Goal: Transaction & Acquisition: Purchase product/service

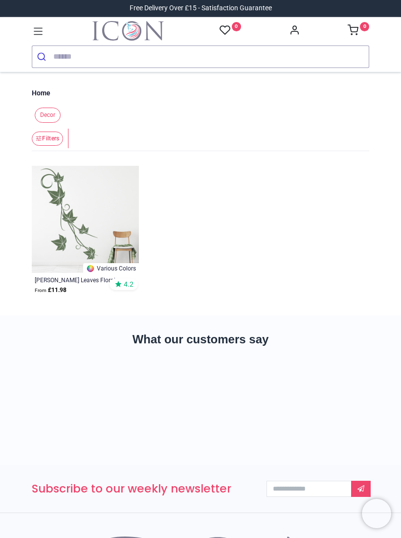
click at [80, 55] on input "search" at bounding box center [210, 57] width 315 height 22
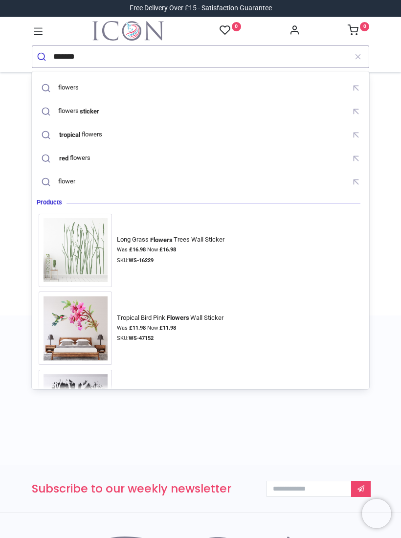
type input "*******"
click at [43, 56] on button "submit" at bounding box center [42, 57] width 21 height 22
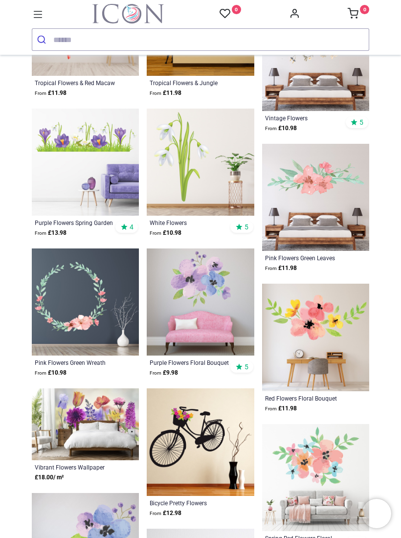
scroll to position [715, 0]
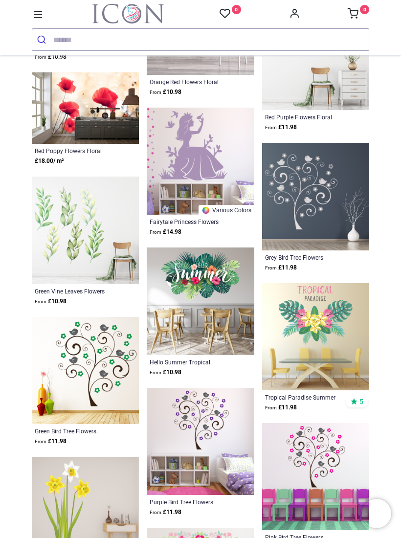
scroll to position [1267, 0]
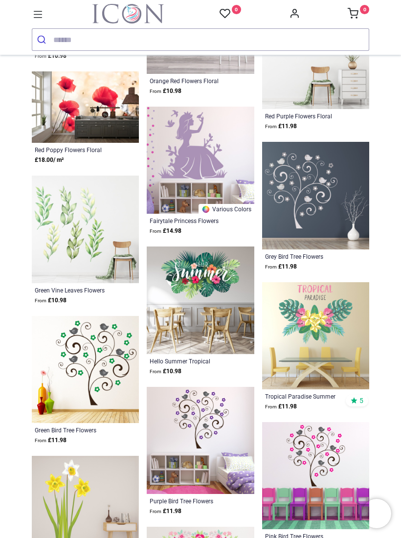
click at [85, 225] on img at bounding box center [85, 228] width 107 height 107
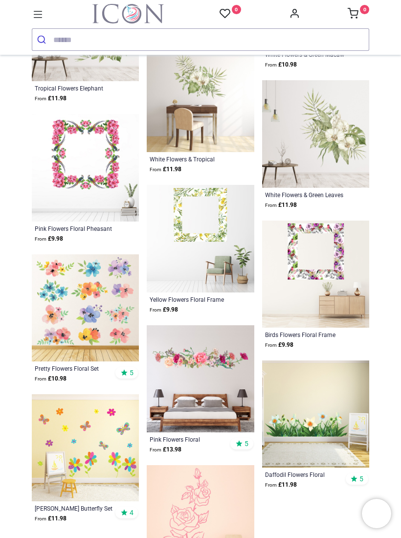
scroll to position [2169, 0]
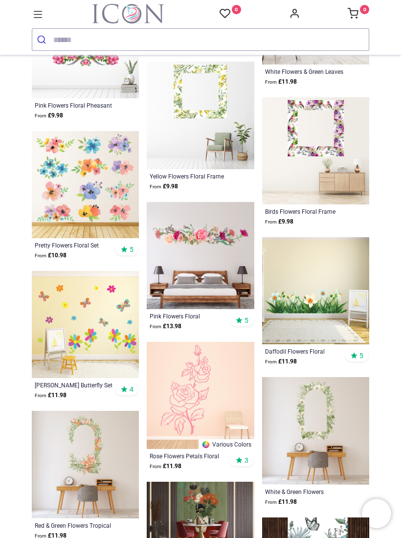
scroll to position [2295, 0]
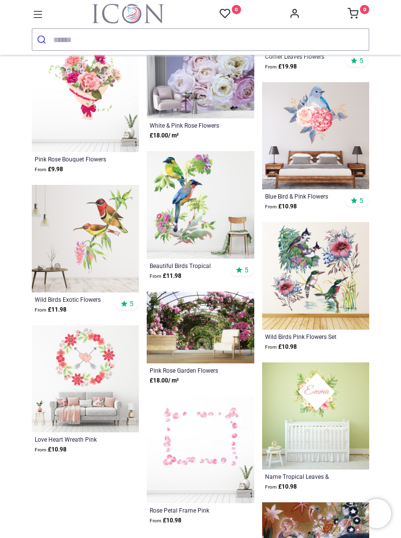
scroll to position [3391, 0]
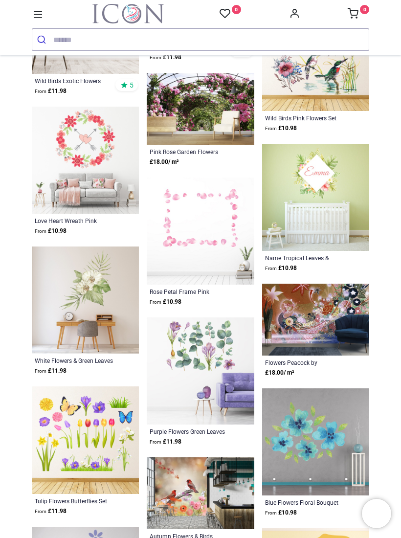
scroll to position [3610, 0]
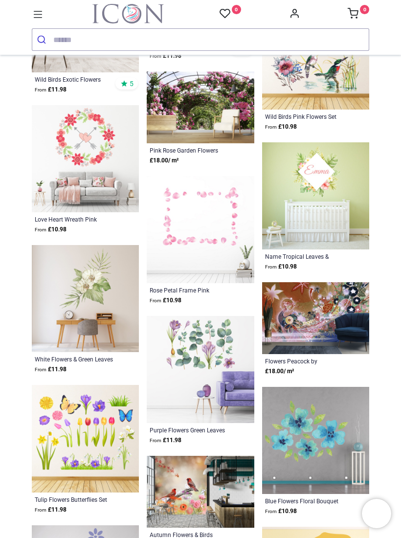
click at [200, 339] on img at bounding box center [200, 369] width 107 height 107
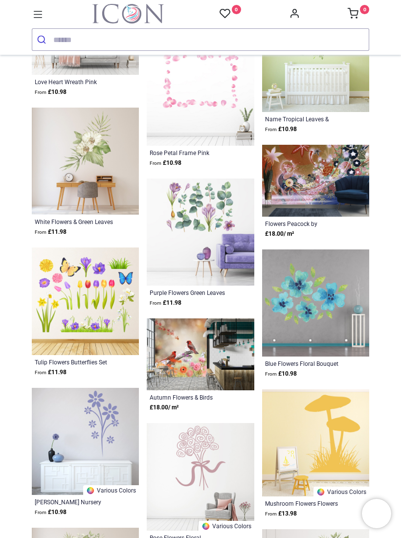
scroll to position [3752, 0]
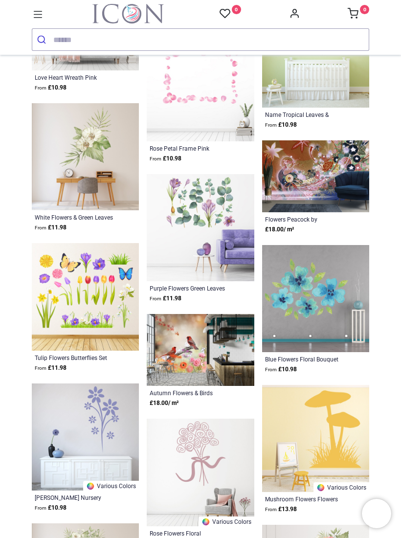
click at [226, 354] on img at bounding box center [200, 350] width 107 height 72
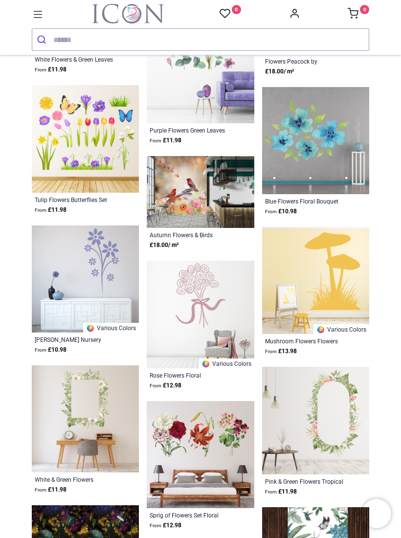
scroll to position [3921, 0]
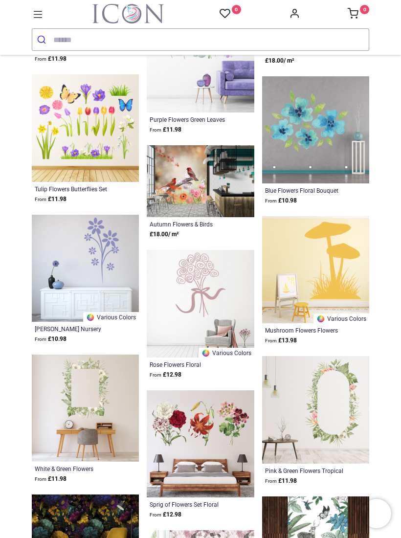
click at [339, 264] on img at bounding box center [315, 269] width 107 height 107
click at [360, 258] on img at bounding box center [315, 269] width 107 height 107
click at [344, 273] on img at bounding box center [315, 269] width 107 height 107
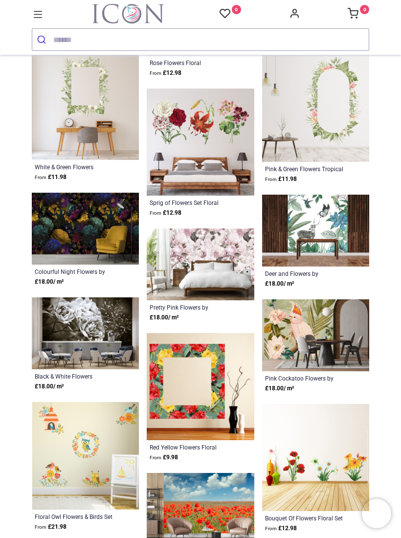
scroll to position [4224, 0]
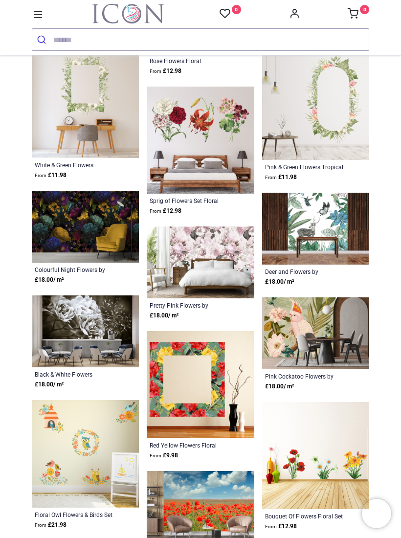
click at [122, 120] on img at bounding box center [85, 104] width 107 height 107
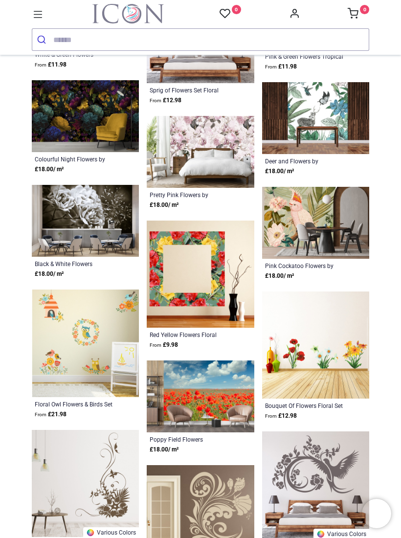
scroll to position [4348, 0]
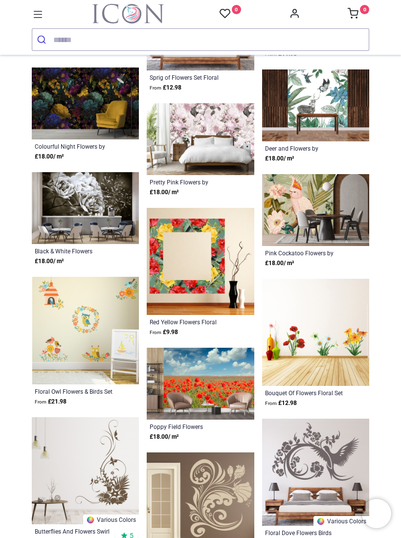
click at [334, 355] on img at bounding box center [315, 332] width 107 height 107
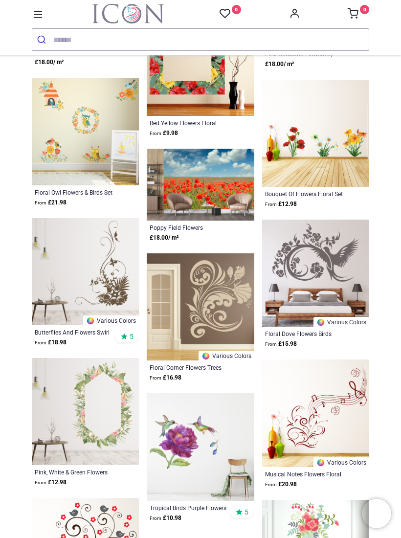
scroll to position [4547, 0]
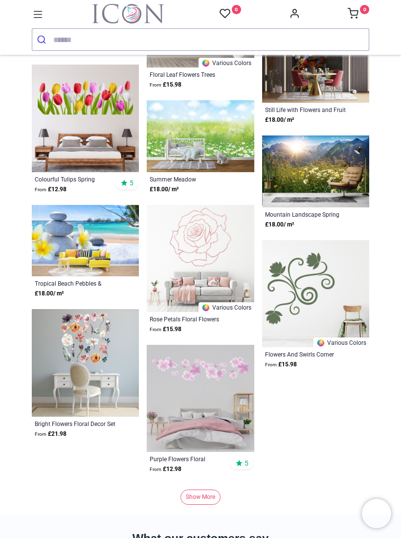
scroll to position [5925, 0]
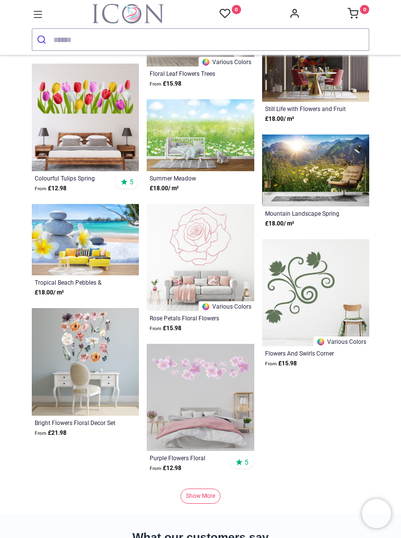
click at [104, 331] on img at bounding box center [85, 361] width 107 height 107
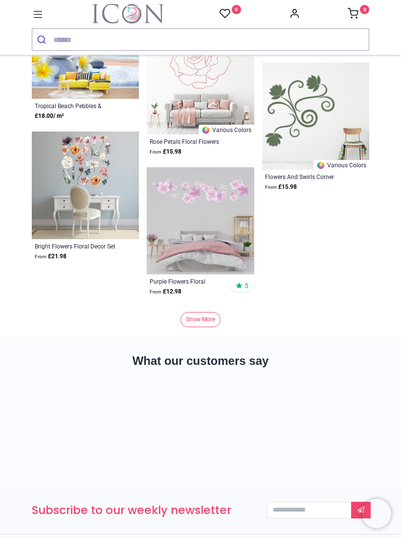
scroll to position [6102, 0]
click at [212, 318] on link "Show More" at bounding box center [200, 318] width 40 height 15
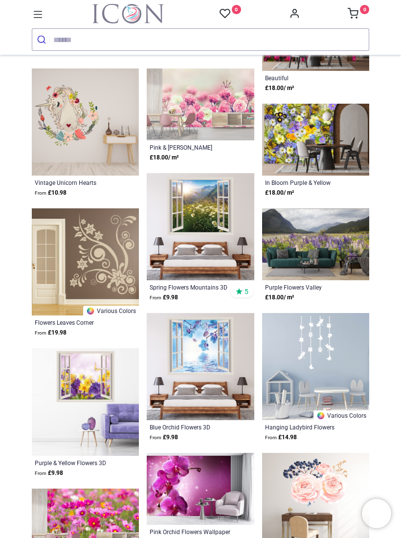
scroll to position [6934, 0]
click at [353, 246] on img at bounding box center [315, 244] width 107 height 72
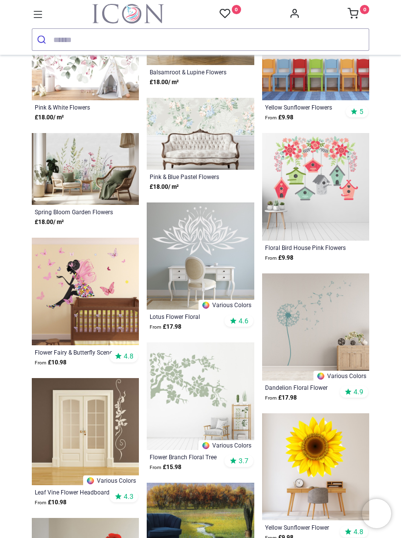
scroll to position [7917, 0]
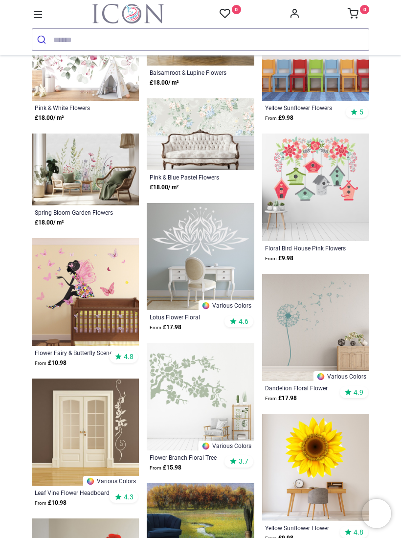
click at [233, 235] on img at bounding box center [200, 256] width 107 height 107
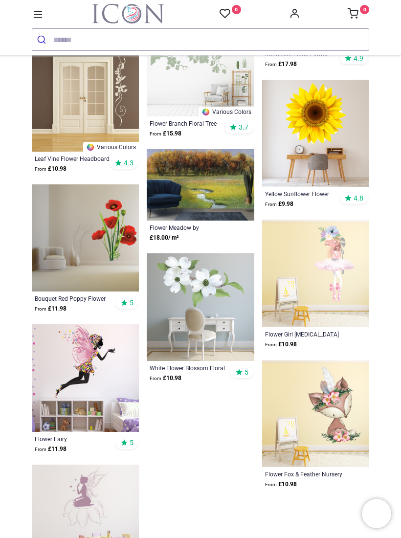
scroll to position [8252, 0]
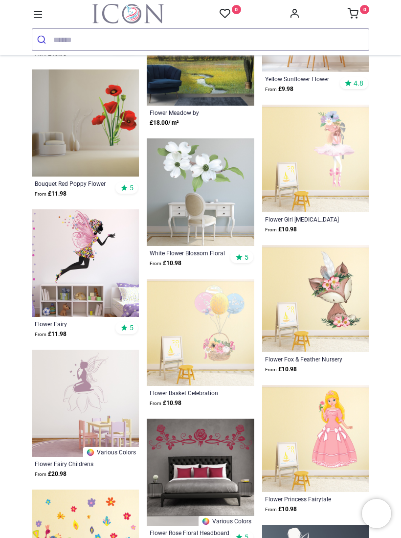
scroll to position [8368, 0]
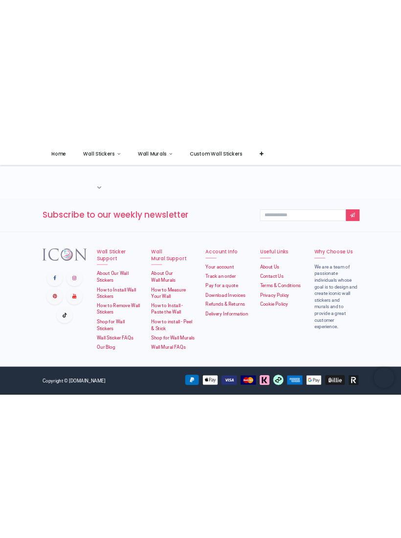
scroll to position [5196, 0]
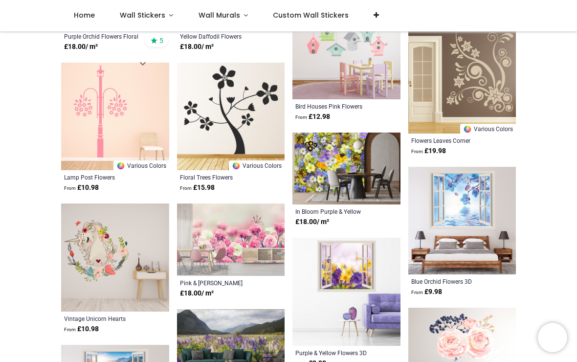
click at [199, 358] on img at bounding box center [231, 345] width 108 height 72
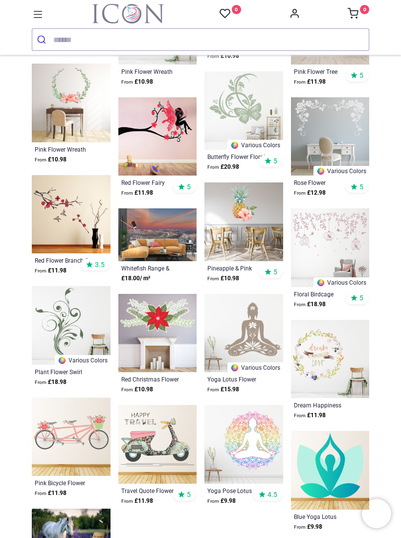
scroll to position [5527, 0]
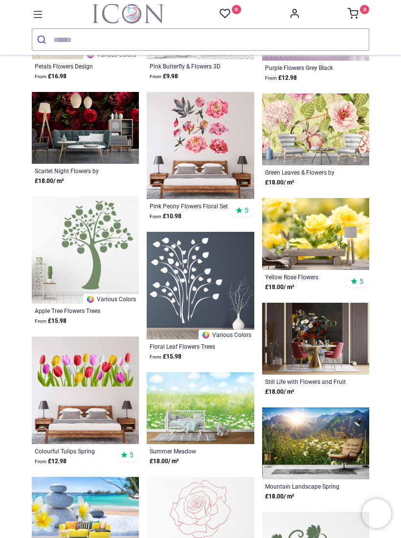
scroll to position [5653, 0]
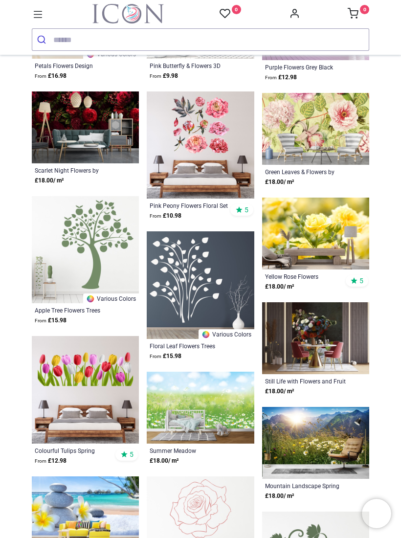
click at [385, 246] on div "Pricelist : Public Pricelist Public Pricelist ******* Home Animal Decor Kids Pe…" at bounding box center [200, 94] width 401 height 11385
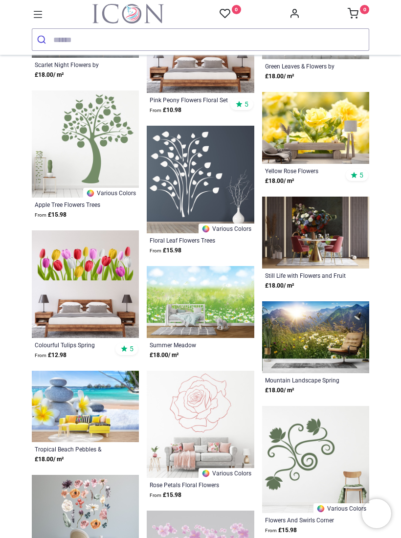
scroll to position [5759, 0]
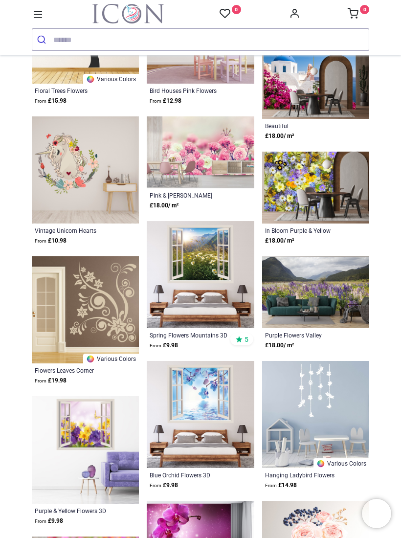
scroll to position [6886, 0]
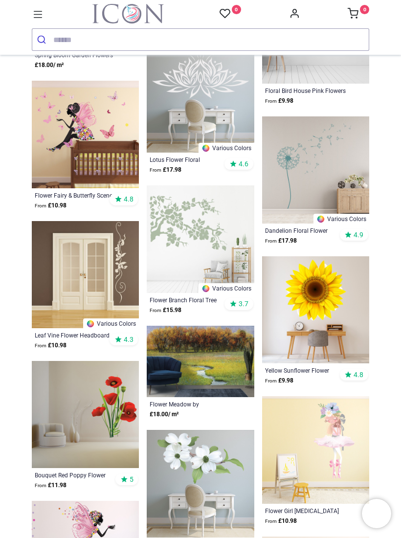
scroll to position [8075, 0]
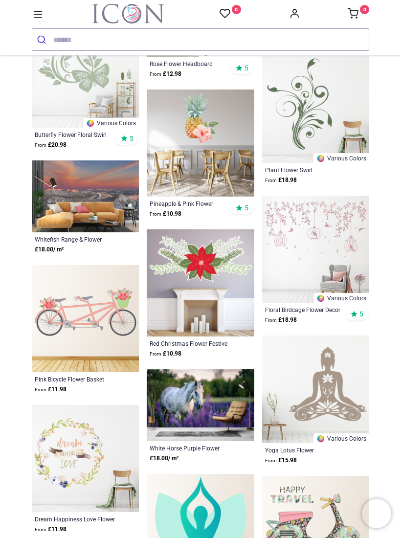
scroll to position [9396, 0]
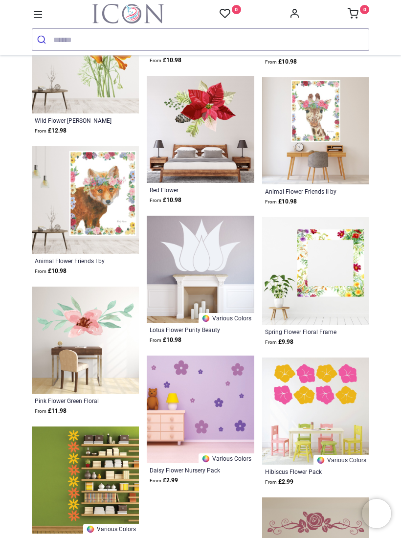
scroll to position [10777, 0]
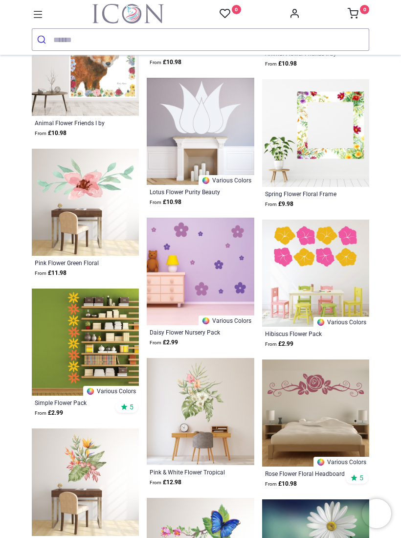
scroll to position [10914, 0]
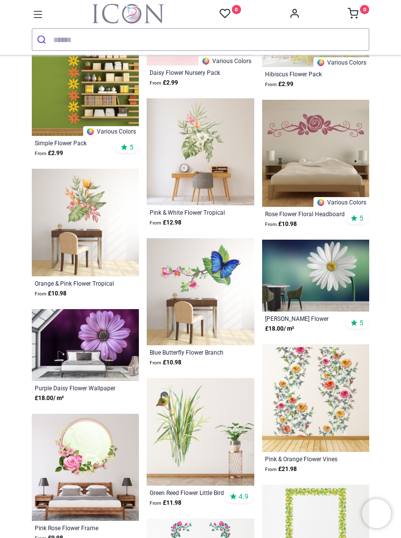
scroll to position [11171, 0]
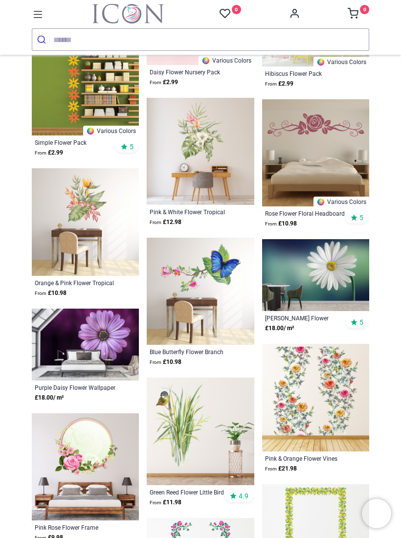
click at [205, 411] on img at bounding box center [200, 430] width 107 height 107
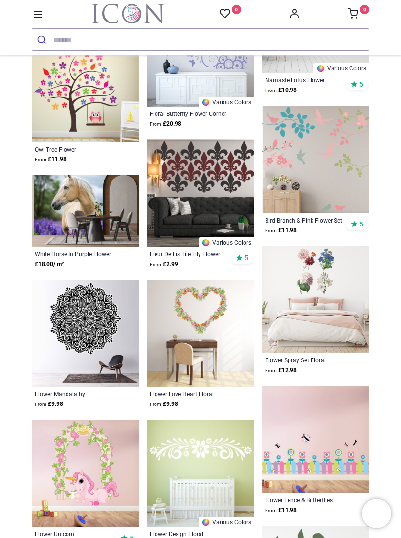
scroll to position [11829, 0]
click at [333, 286] on img at bounding box center [315, 298] width 107 height 107
click at [327, 290] on img at bounding box center [315, 298] width 107 height 107
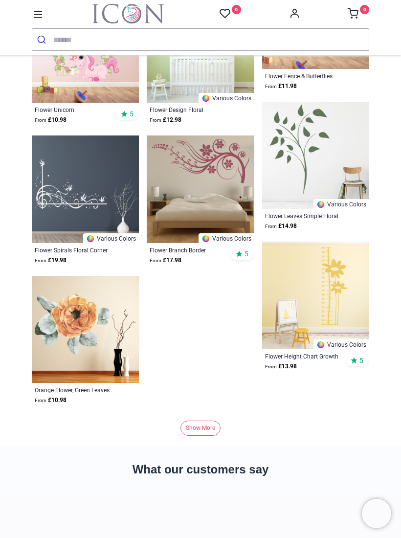
scroll to position [12253, 0]
click at [212, 425] on link "Show More" at bounding box center [200, 427] width 40 height 15
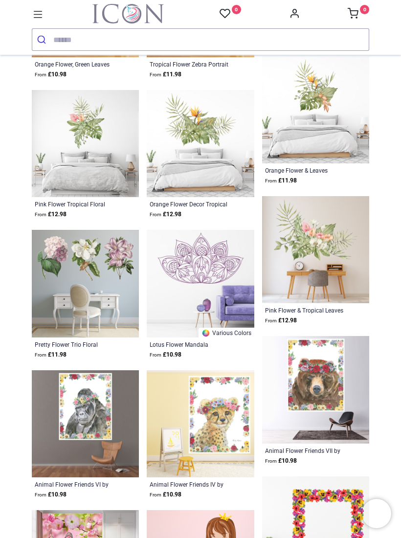
scroll to position [12579, 0]
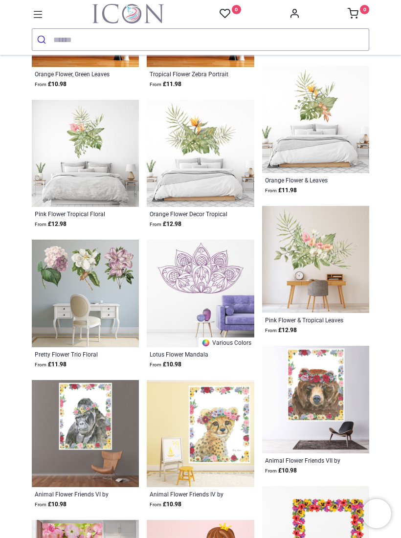
scroll to position [12563, 0]
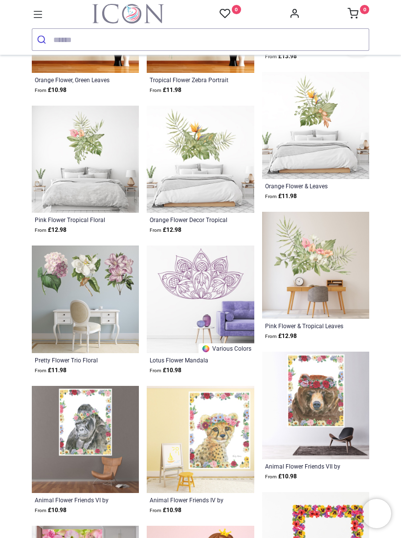
click at [94, 275] on img at bounding box center [85, 298] width 107 height 107
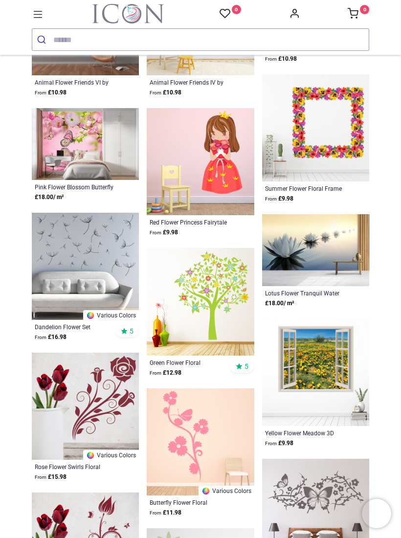
scroll to position [12986, 0]
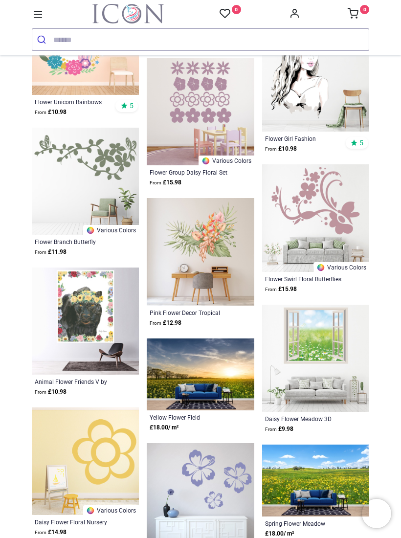
scroll to position [14535, 0]
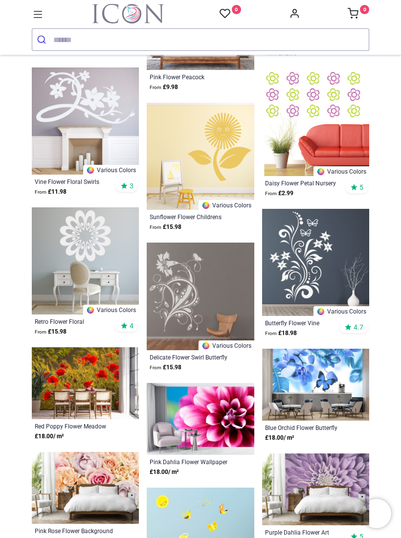
scroll to position [15539, 0]
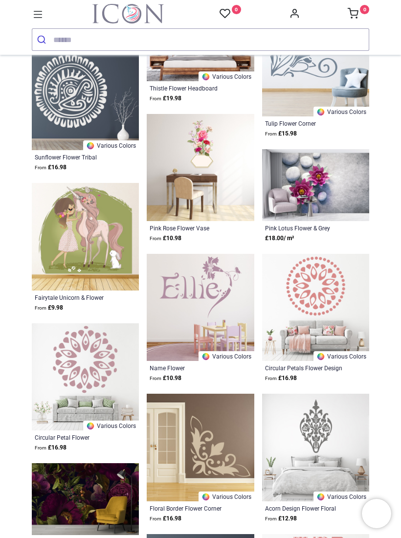
scroll to position [16940, 0]
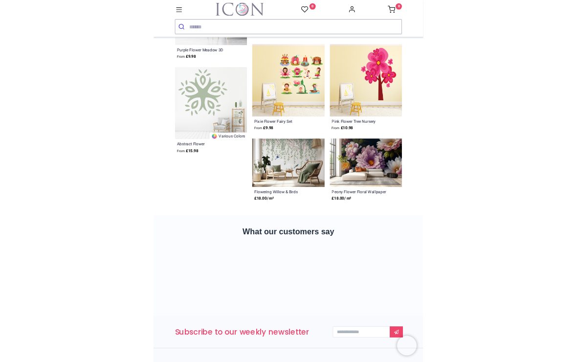
scroll to position [17640, 0]
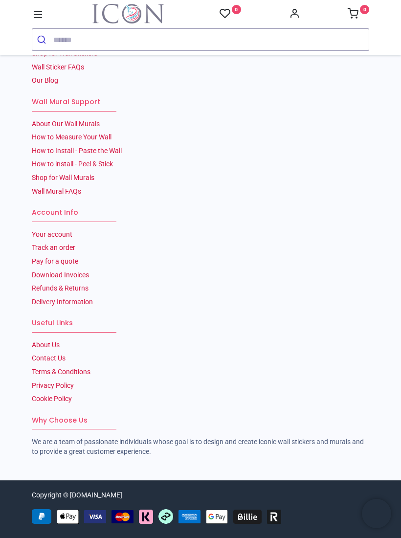
scroll to position [10483, 0]
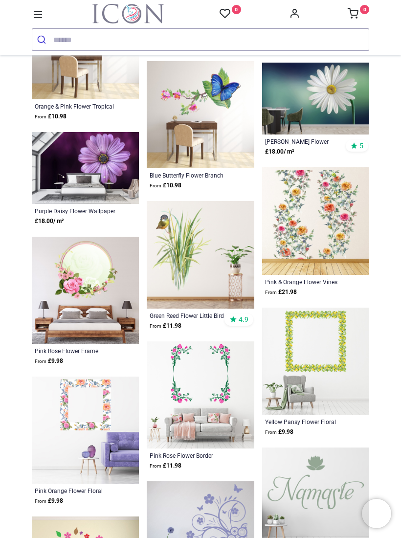
scroll to position [11348, 0]
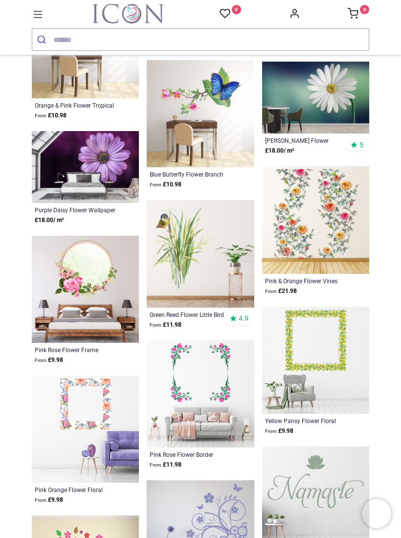
click at [197, 249] on img at bounding box center [200, 253] width 107 height 107
click at [211, 253] on img at bounding box center [200, 253] width 107 height 107
click at [201, 258] on img at bounding box center [200, 253] width 107 height 107
click at [221, 254] on img at bounding box center [200, 253] width 107 height 107
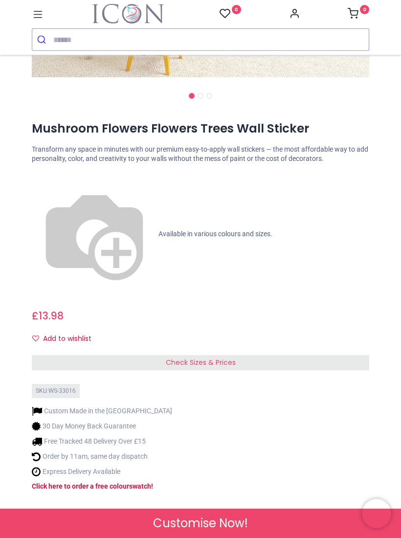
scroll to position [350, 0]
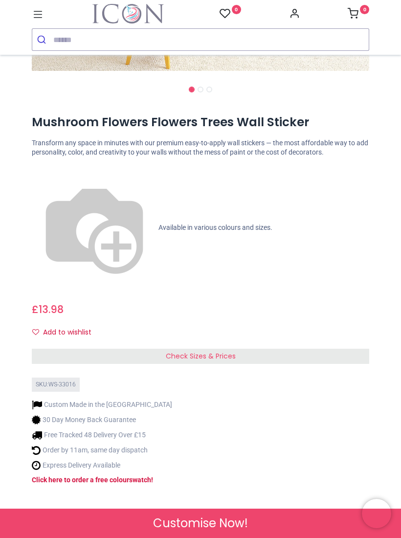
click at [321, 349] on div "Check Sizes & Prices" at bounding box center [200, 357] width 337 height 16
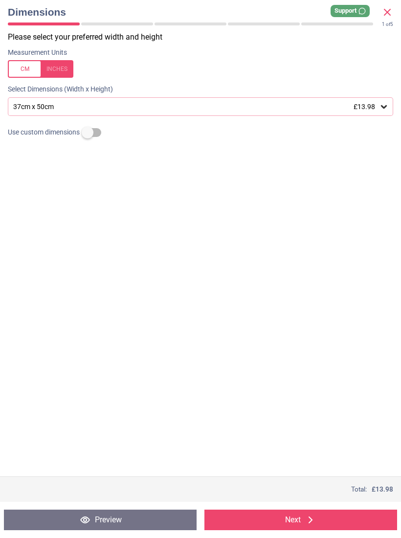
click at [383, 109] on icon at bounding box center [384, 107] width 10 height 10
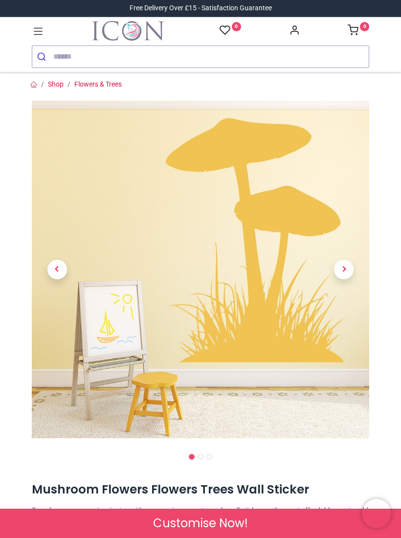
click at [349, 276] on span "Next" at bounding box center [344, 270] width 20 height 20
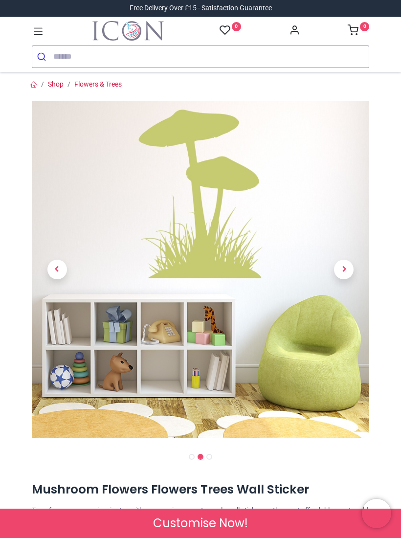
click at [350, 270] on span "Next" at bounding box center [344, 270] width 20 height 20
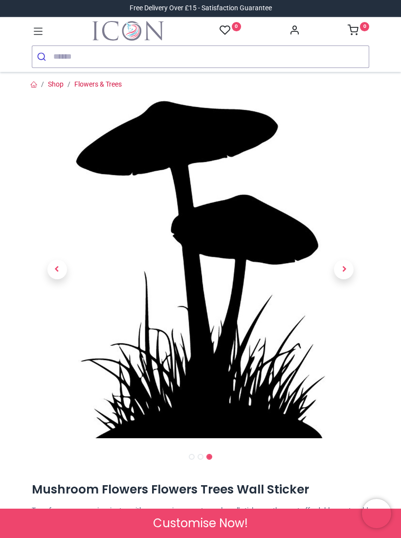
click at [346, 275] on span "Next" at bounding box center [344, 270] width 20 height 20
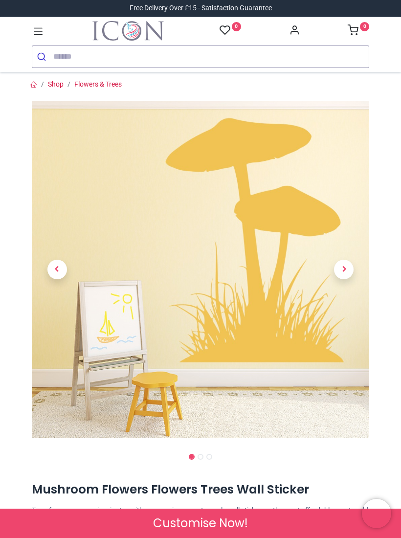
click at [348, 276] on span "Next" at bounding box center [344, 270] width 20 height 20
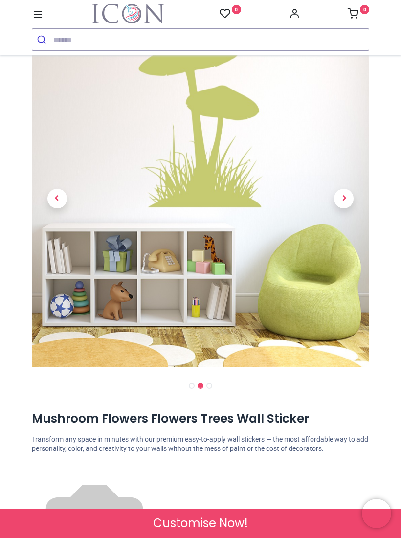
scroll to position [55, 0]
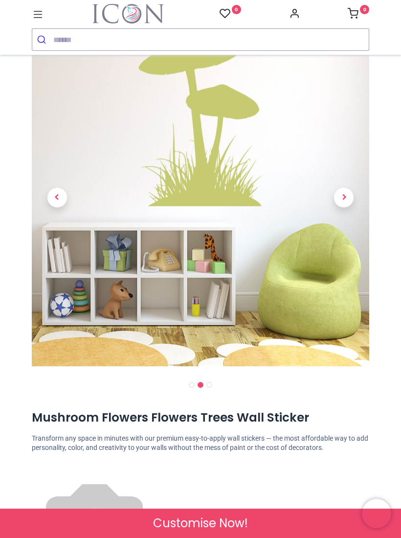
click at [346, 204] on span "Next" at bounding box center [344, 198] width 20 height 20
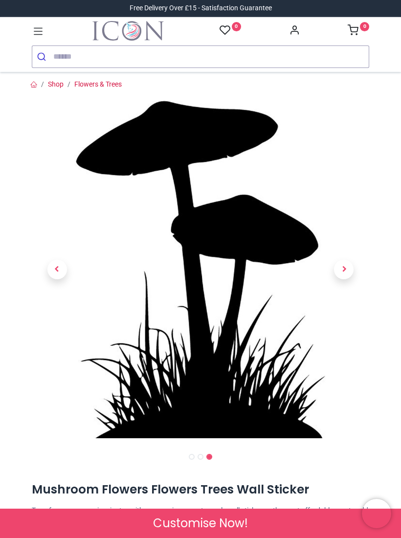
scroll to position [0, 0]
click at [348, 271] on span "Next" at bounding box center [344, 270] width 20 height 20
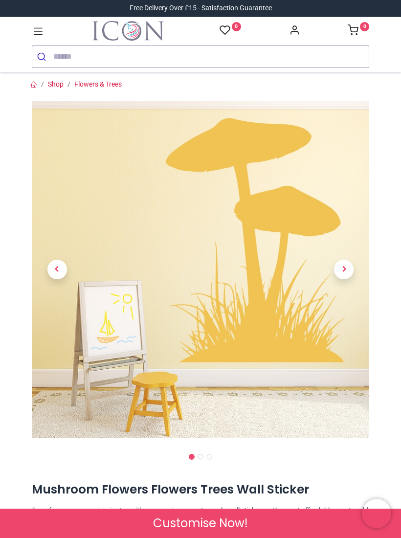
click at [342, 274] on span "Next" at bounding box center [344, 270] width 20 height 20
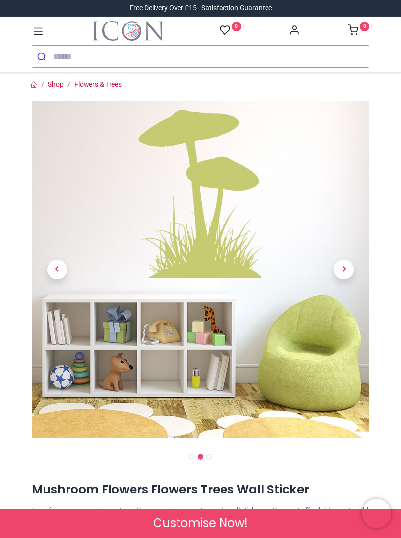
click at [350, 276] on span "Next" at bounding box center [344, 270] width 20 height 20
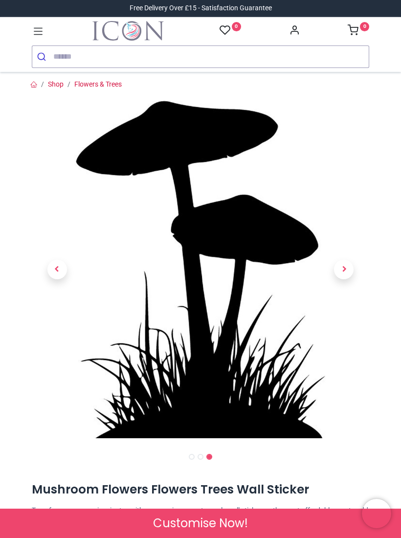
click at [345, 277] on span "Next" at bounding box center [344, 270] width 20 height 20
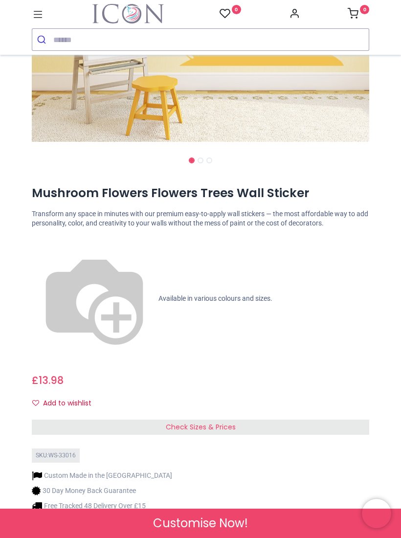
scroll to position [274, 0]
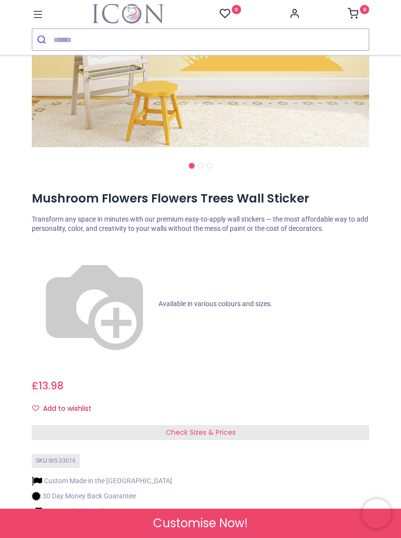
click at [158, 300] on span "Available in various colours and sizes." at bounding box center [215, 304] width 114 height 8
click at [42, 245] on img at bounding box center [94, 303] width 125 height 125
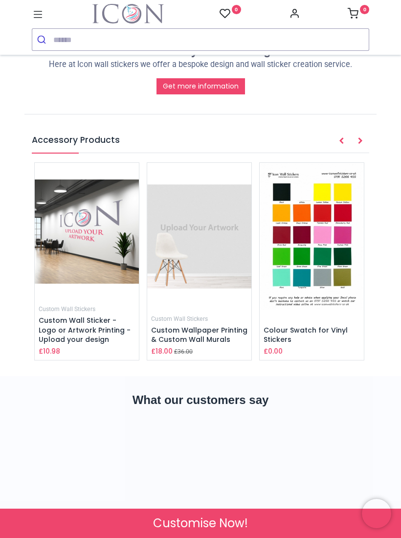
scroll to position [1501, 0]
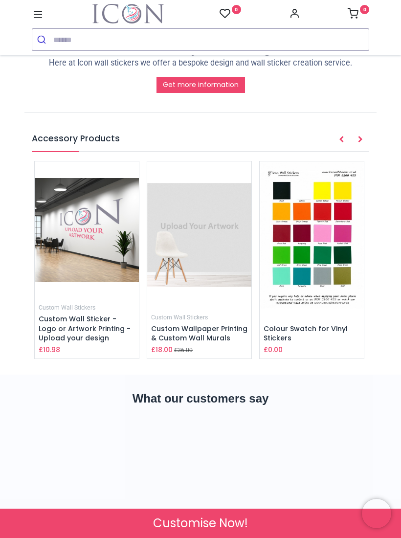
click at [328, 161] on img at bounding box center [312, 234] width 104 height 147
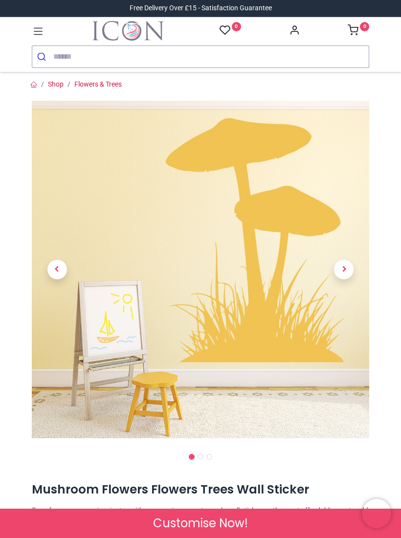
scroll to position [0, 0]
click at [349, 278] on link at bounding box center [344, 270] width 51 height 236
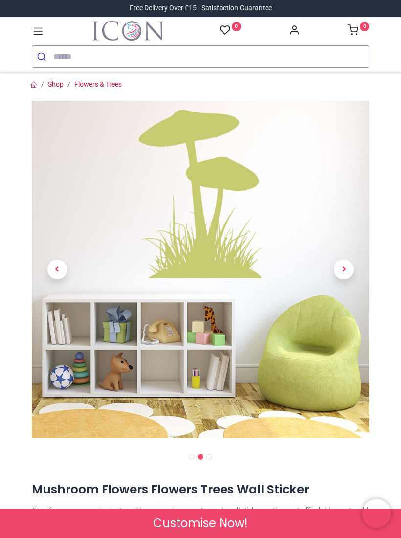
click at [353, 275] on link at bounding box center [344, 270] width 51 height 236
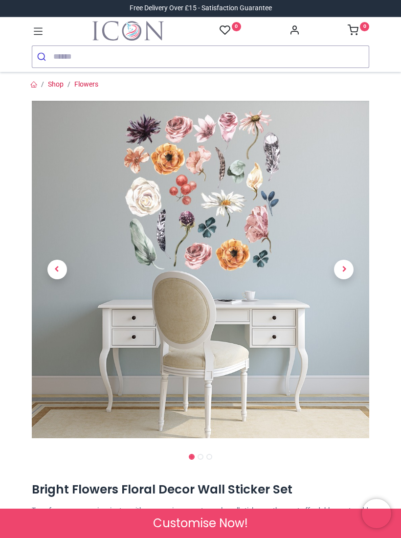
click at [222, 226] on img at bounding box center [200, 269] width 337 height 337
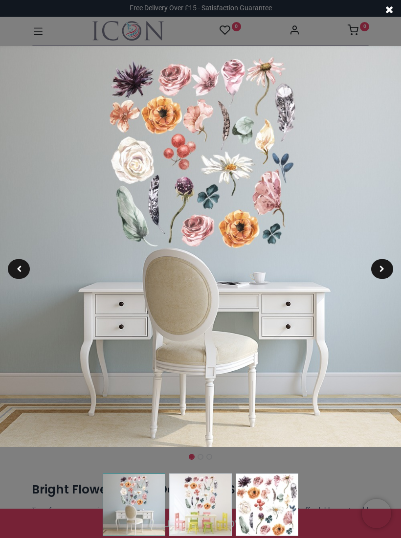
click at [247, 203] on img at bounding box center [200, 246] width 401 height 401
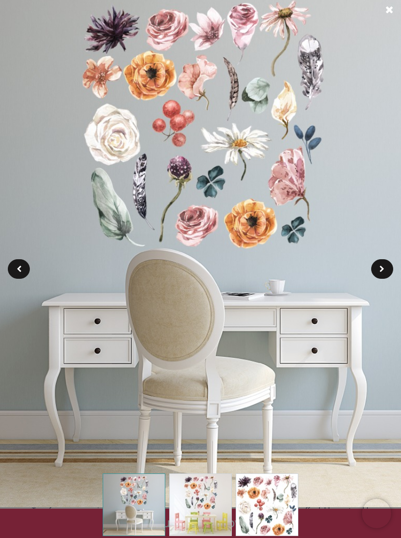
click at [391, 14] on span at bounding box center [389, 10] width 8 height 10
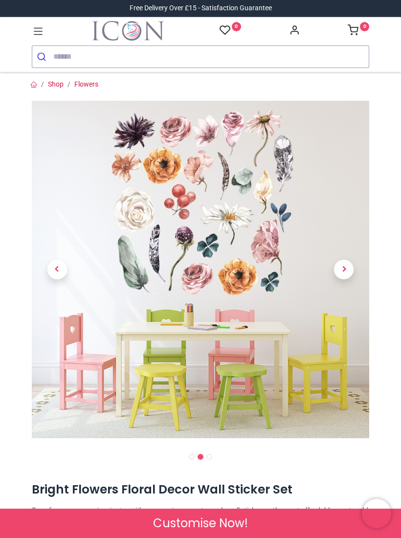
click at [345, 281] on link at bounding box center [344, 270] width 51 height 236
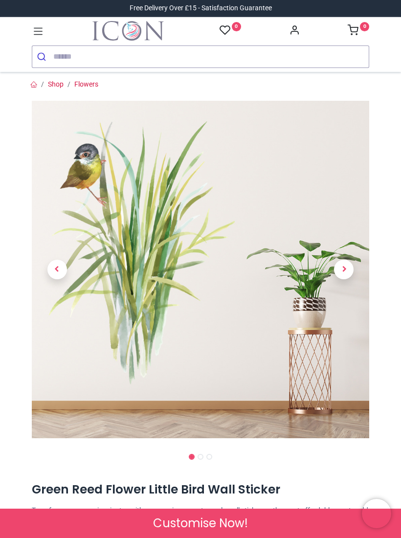
click at [351, 269] on span "Next" at bounding box center [344, 270] width 20 height 20
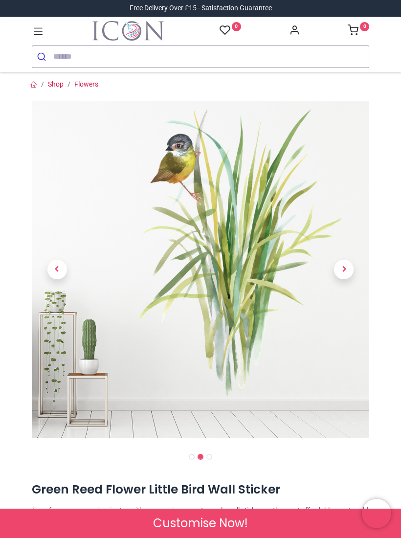
click at [354, 270] on link at bounding box center [344, 270] width 51 height 236
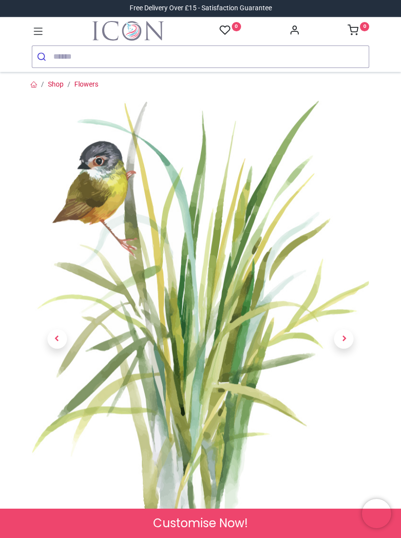
click at [349, 333] on span "Next" at bounding box center [344, 339] width 20 height 20
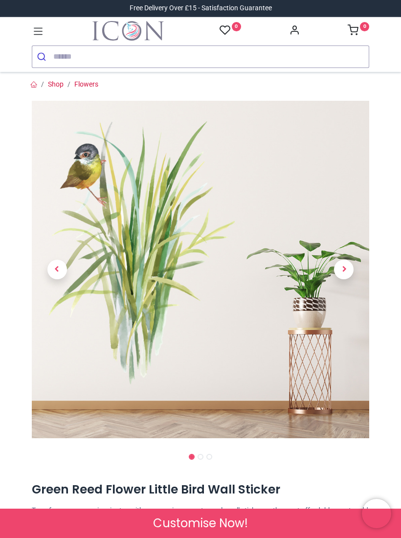
click at [354, 265] on link at bounding box center [344, 270] width 51 height 236
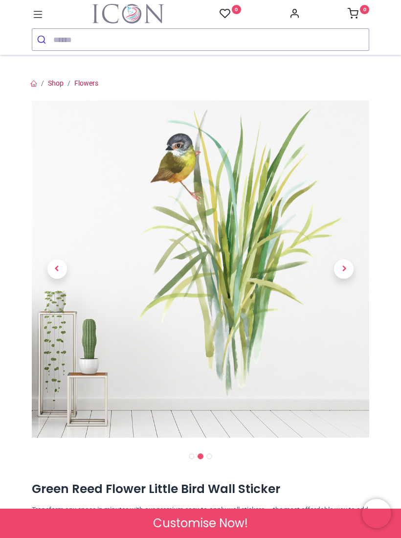
scroll to position [4, 0]
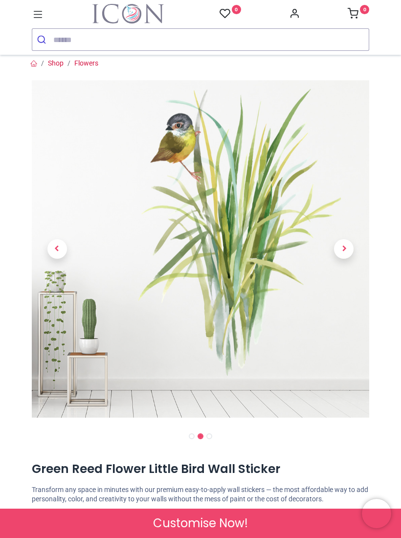
click at [339, 259] on link at bounding box center [344, 249] width 51 height 236
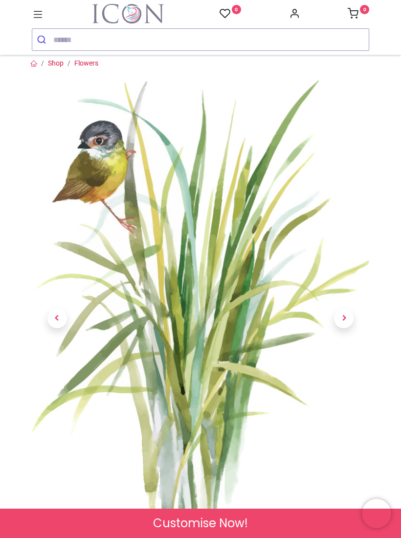
click at [342, 314] on span "Next" at bounding box center [344, 318] width 20 height 20
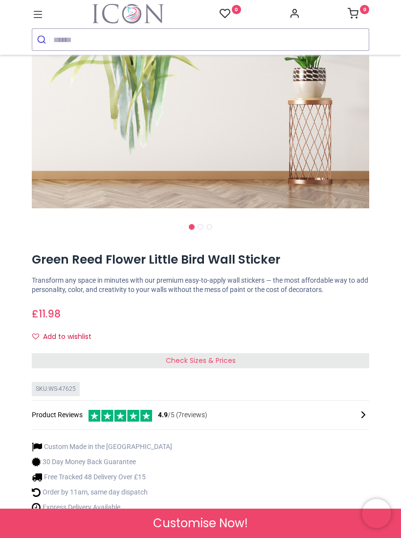
scroll to position [214, 0]
click at [328, 359] on div "Check Sizes & Prices" at bounding box center [200, 360] width 337 height 16
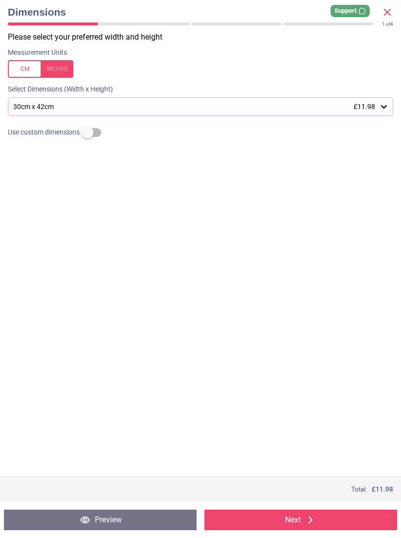
click at [389, 108] on div "30cm x 42cm £11.98" at bounding box center [200, 106] width 385 height 19
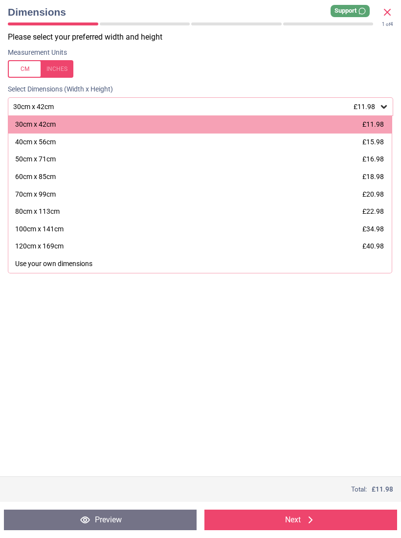
click at [328, 124] on div "30cm x 42cm £11.98" at bounding box center [199, 125] width 383 height 18
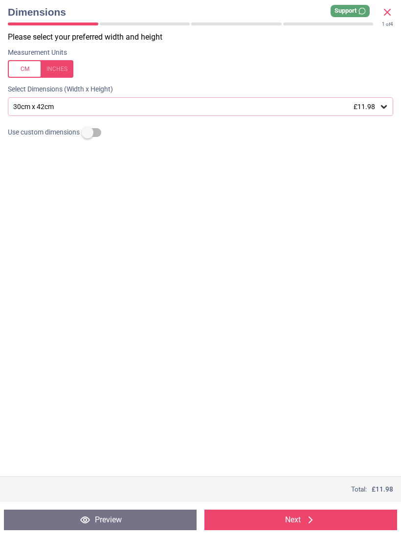
click at [275, 76] on label at bounding box center [200, 69] width 385 height 18
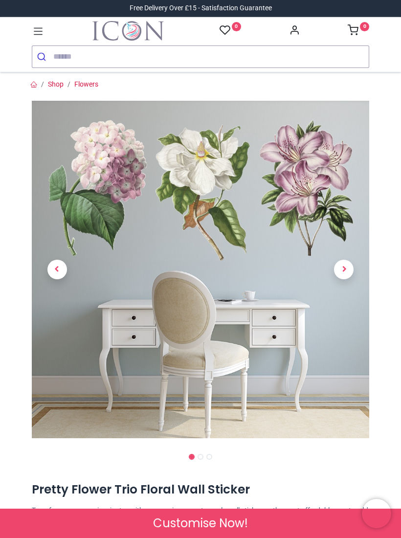
click at [350, 264] on span "Next" at bounding box center [344, 270] width 20 height 20
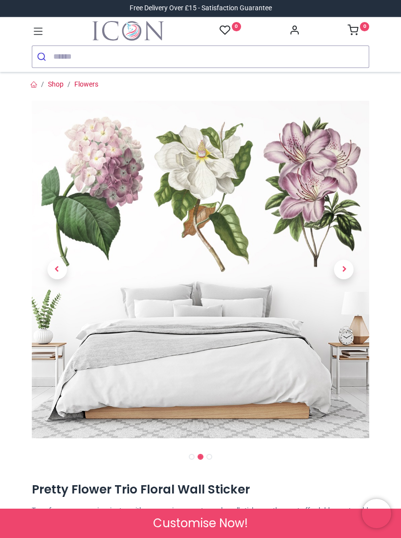
click at [351, 270] on span "Next" at bounding box center [344, 270] width 20 height 20
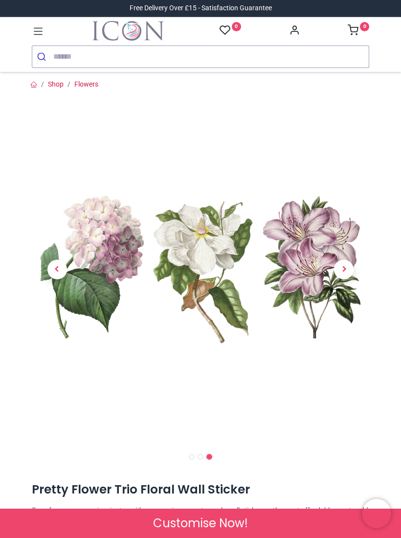
click at [358, 272] on link at bounding box center [344, 270] width 51 height 236
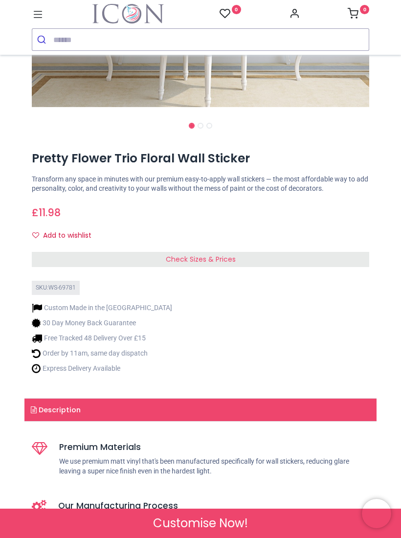
scroll to position [332, 0]
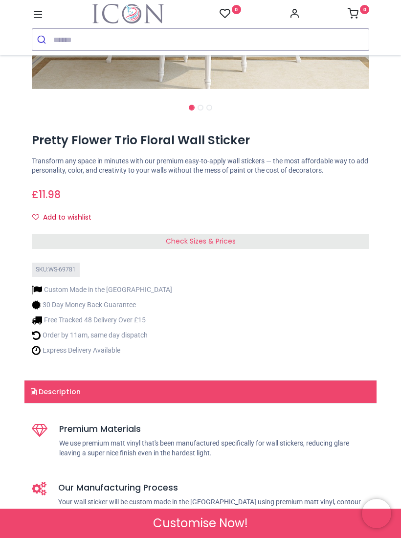
click at [317, 226] on div "Pretty Flower Trio Floral Wall Sticker [URL][DOMAIN_NAME] [URL][DOMAIN_NAME] Tr…" at bounding box center [200, 249] width 352 height 238
click at [317, 243] on div "Check Sizes & Prices" at bounding box center [200, 242] width 337 height 16
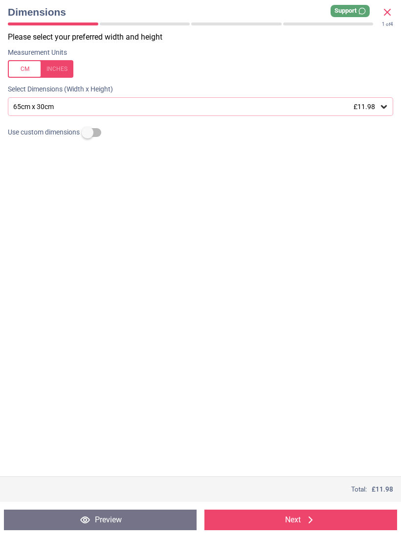
click at [69, 69] on div at bounding box center [41, 69] width 66 height 18
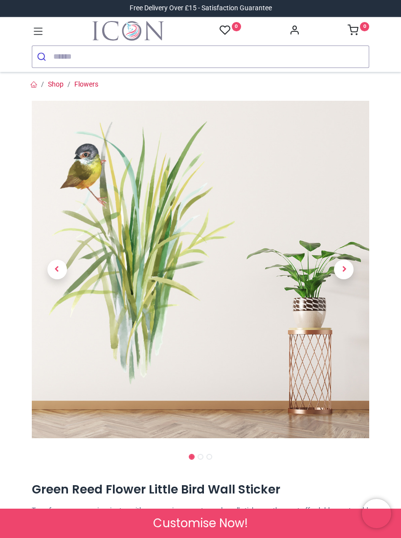
click at [213, 292] on img at bounding box center [200, 269] width 337 height 337
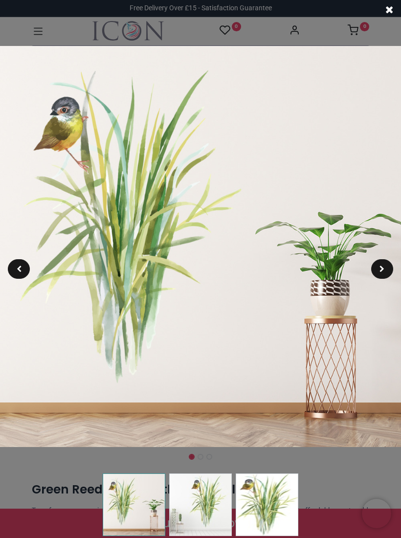
click at [376, 279] on img at bounding box center [200, 246] width 401 height 401
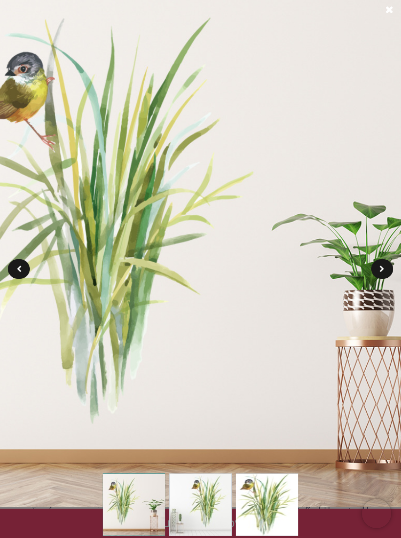
click at [385, 277] on div at bounding box center [382, 269] width 22 height 20
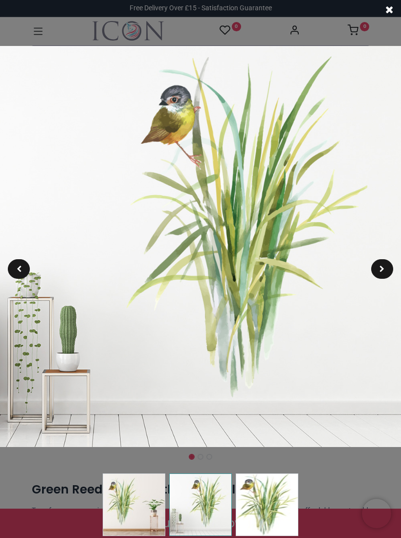
click at [10, 273] on div at bounding box center [19, 269] width 22 height 20
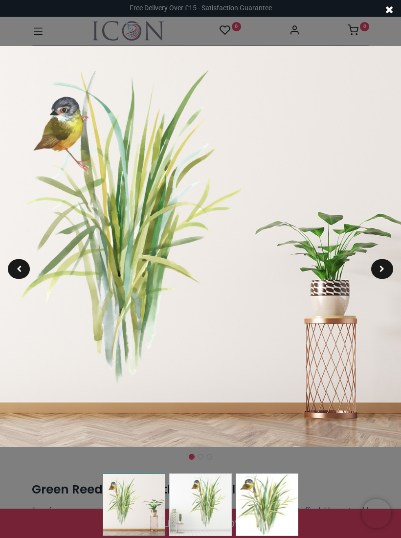
click at [12, 267] on div at bounding box center [19, 269] width 22 height 20
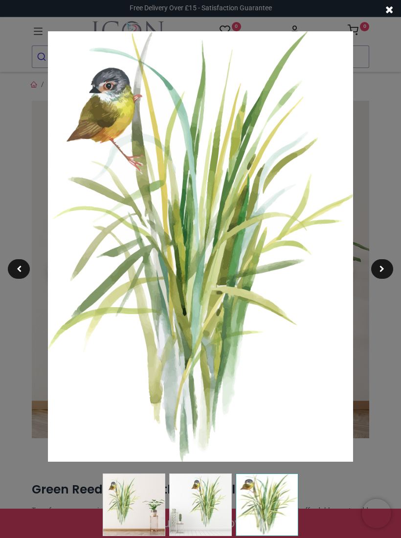
click at [387, 278] on div at bounding box center [382, 269] width 22 height 20
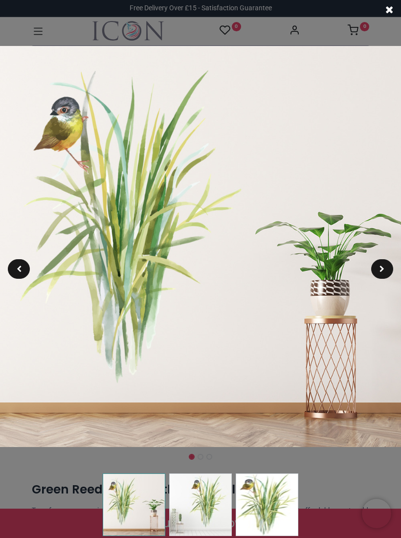
click at [272, 202] on img at bounding box center [200, 246] width 401 height 401
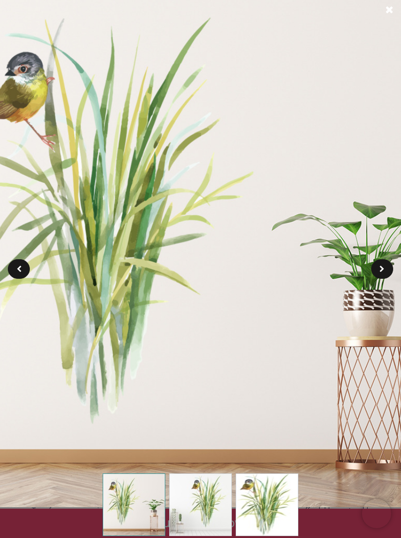
click at [205, 276] on img at bounding box center [200, 246] width 521 height 521
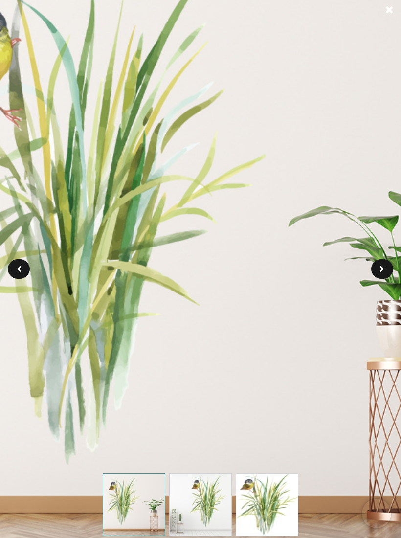
click at [27, 265] on div at bounding box center [19, 269] width 22 height 20
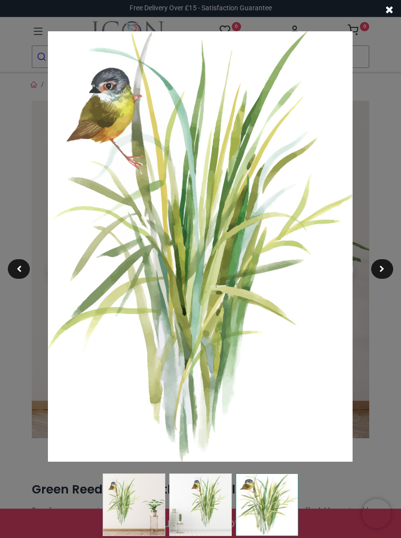
click at [30, 269] on div at bounding box center [19, 269] width 22 height 20
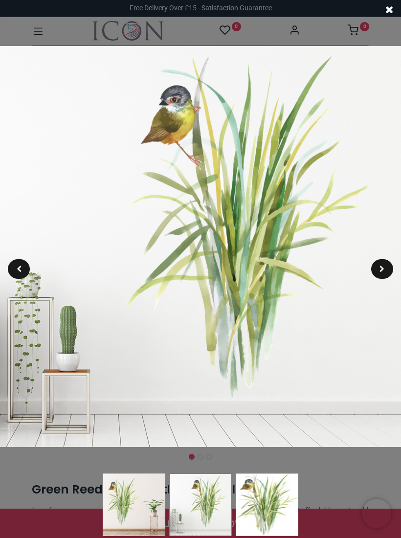
click at [390, 275] on div at bounding box center [382, 269] width 22 height 20
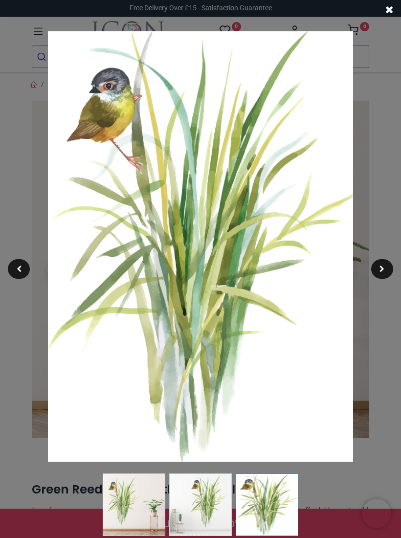
click at [391, 275] on div at bounding box center [382, 269] width 22 height 20
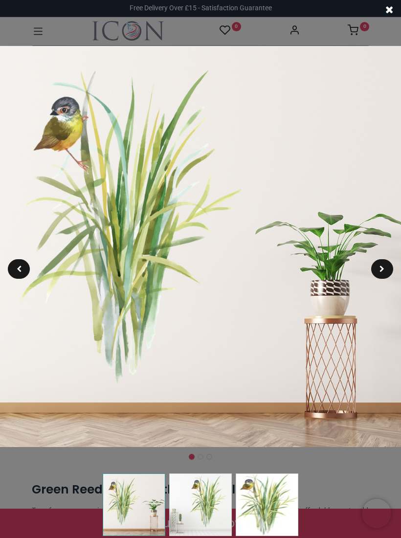
click at [23, 274] on div at bounding box center [19, 269] width 22 height 20
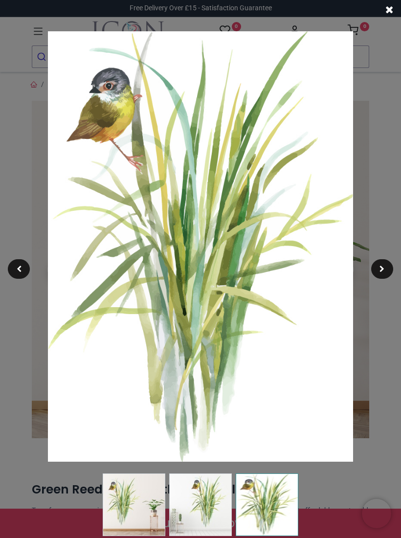
click at [28, 264] on div at bounding box center [19, 269] width 22 height 20
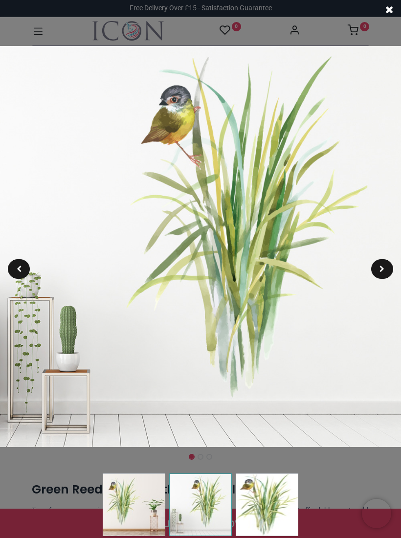
click at [391, 270] on div at bounding box center [382, 269] width 22 height 20
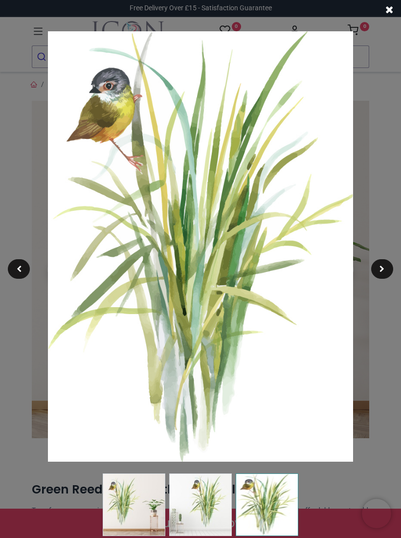
click at [273, 279] on img at bounding box center [200, 246] width 305 height 430
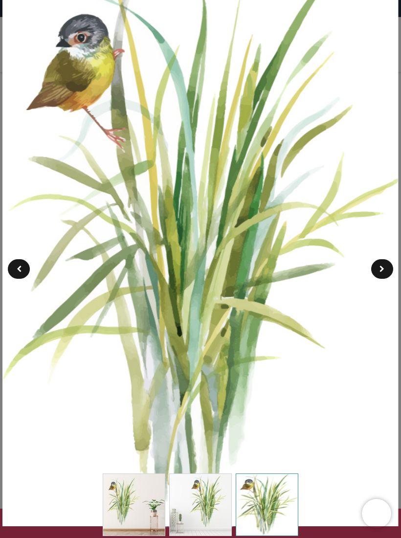
click at [298, 257] on img at bounding box center [200, 246] width 396 height 559
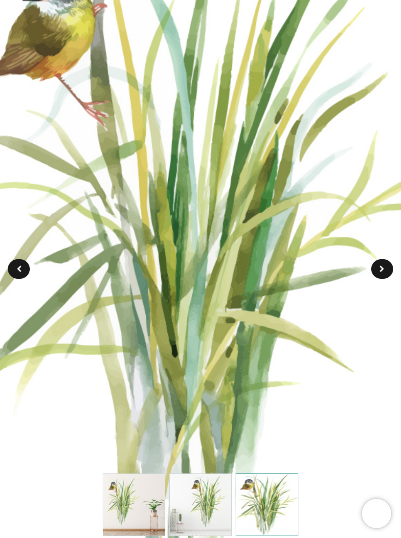
click at [290, 267] on img at bounding box center [200, 246] width 487 height 688
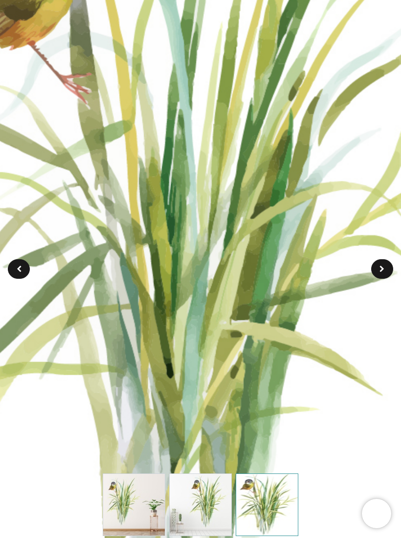
click at [341, 211] on img at bounding box center [200, 246] width 579 height 817
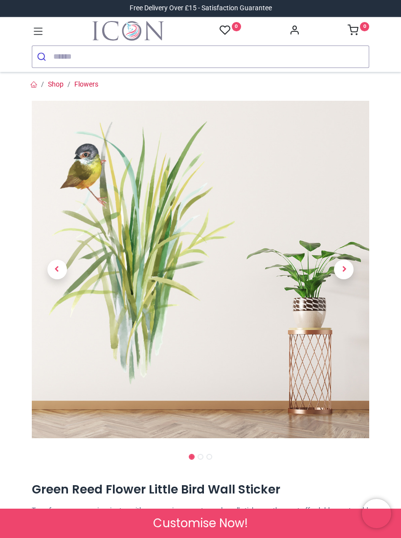
click at [241, 233] on img at bounding box center [200, 269] width 337 height 337
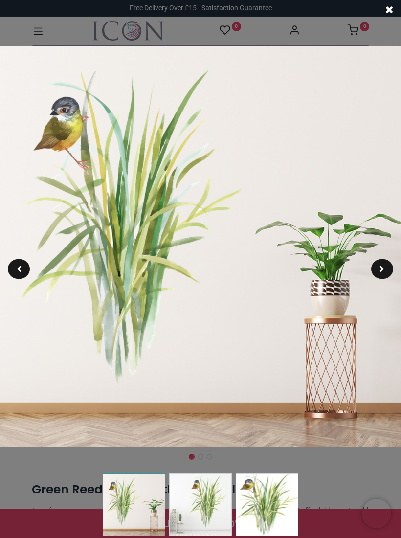
click at [219, 500] on img at bounding box center [200, 504] width 63 height 63
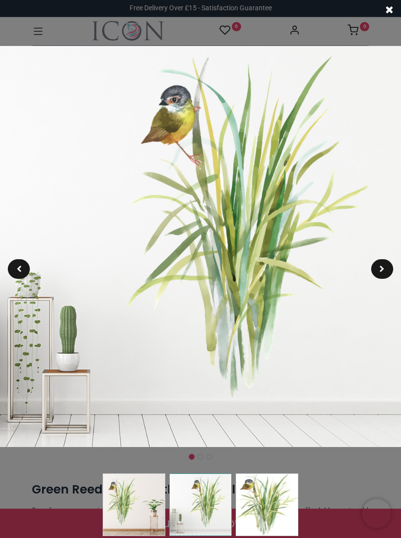
click at [144, 491] on img at bounding box center [134, 504] width 63 height 63
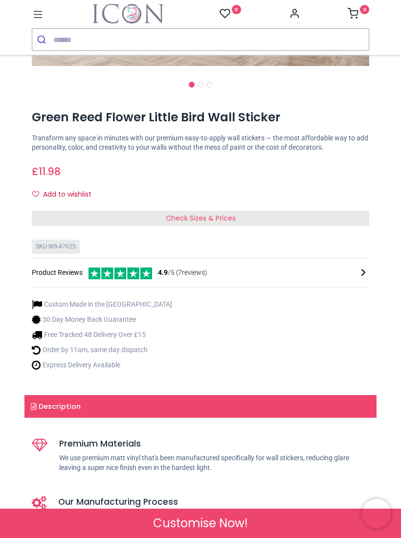
scroll to position [356, 0]
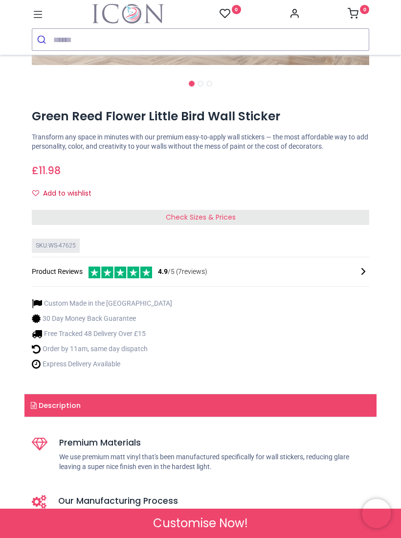
click at [323, 214] on div "Check Sizes & Prices" at bounding box center [200, 218] width 337 height 16
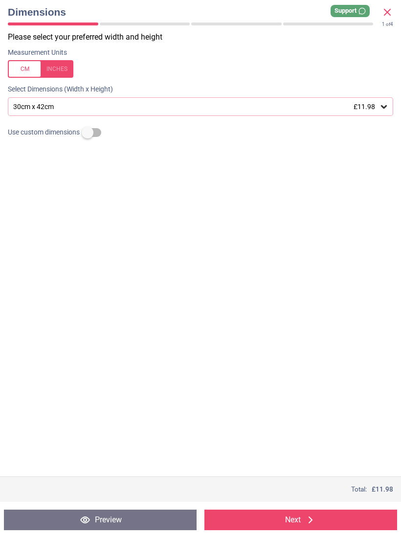
click at [306, 517] on icon at bounding box center [311, 520] width 12 height 12
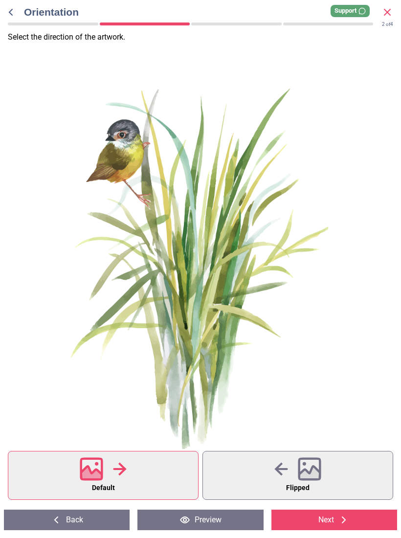
click at [319, 472] on icon at bounding box center [309, 469] width 21 height 21
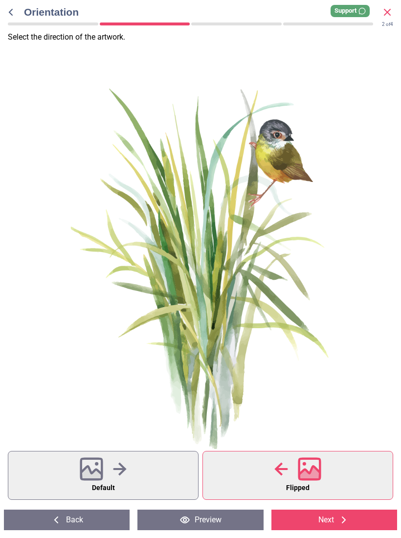
click at [131, 467] on button "Default" at bounding box center [103, 475] width 191 height 49
